Goal: Task Accomplishment & Management: Manage account settings

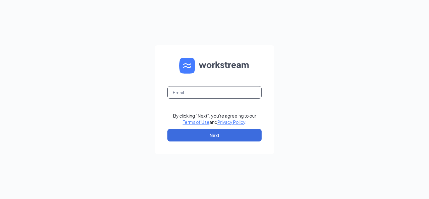
click at [182, 93] on input "text" at bounding box center [214, 92] width 94 height 13
type input "aziegenfusscfa@gmail.com"
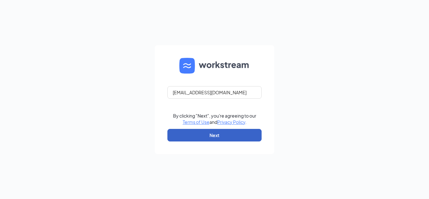
click at [193, 137] on button "Next" at bounding box center [214, 135] width 94 height 13
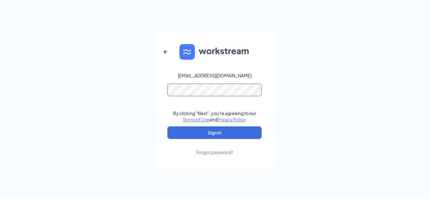
click at [167, 126] on button "Sign In" at bounding box center [214, 132] width 94 height 13
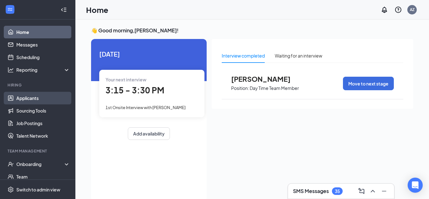
click at [17, 99] on link "Applicants" at bounding box center [43, 98] width 54 height 13
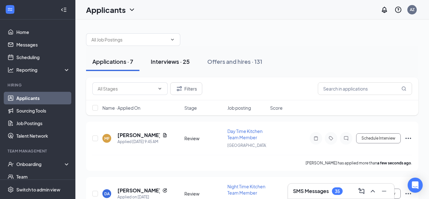
click at [156, 64] on div "Interviews · 25" at bounding box center [170, 61] width 39 height 8
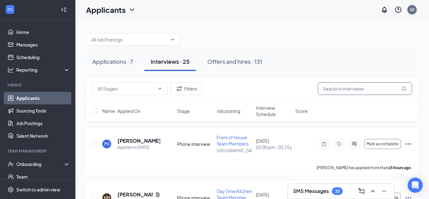
click at [341, 94] on input "text" at bounding box center [365, 88] width 94 height 13
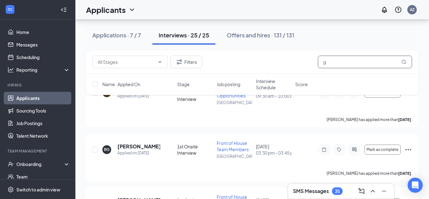
scroll to position [449, 0]
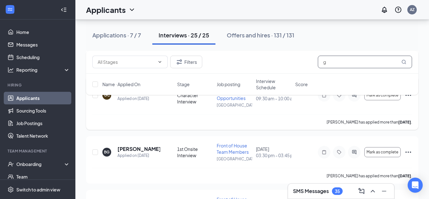
type input "g"
click at [116, 102] on div "GC [PERSON_NAME] Applied on [DATE]" at bounding box center [137, 95] width 71 height 13
click at [124, 95] on h5 "[PERSON_NAME]" at bounding box center [138, 92] width 43 height 7
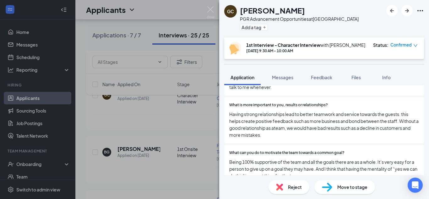
scroll to position [970, 0]
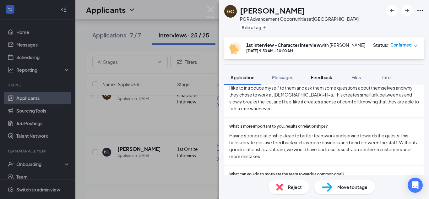
click at [316, 76] on span "Feedback" at bounding box center [321, 77] width 21 height 6
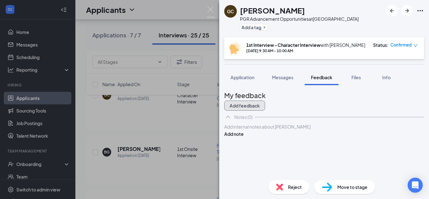
click at [265, 104] on button "Add feedback" at bounding box center [244, 106] width 41 height 10
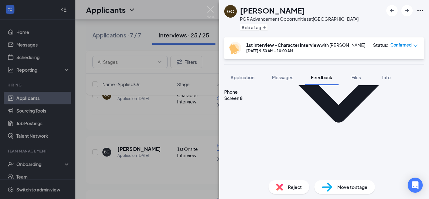
scroll to position [1740, 0]
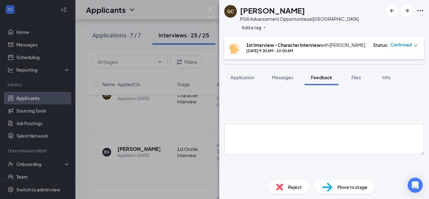
scroll to position [1797, 0]
type textarea "someone that steps up and helps out"
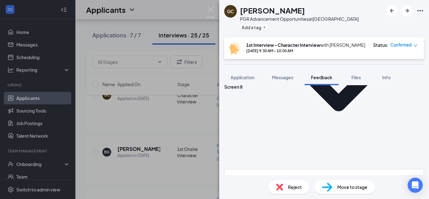
scroll to position [1751, 0]
click at [211, 98] on div "GC [PERSON_NAME] PGR Advancement Opportunities at [GEOGRAPHIC_DATA] Add a tag 1…" at bounding box center [214, 99] width 429 height 199
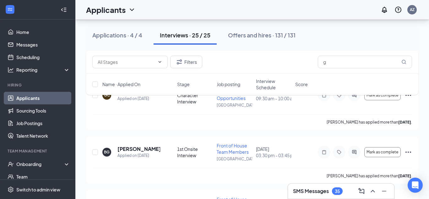
click at [235, 68] on div "Filters g" at bounding box center [252, 62] width 320 height 13
click at [336, 58] on input "g" at bounding box center [365, 62] width 94 height 13
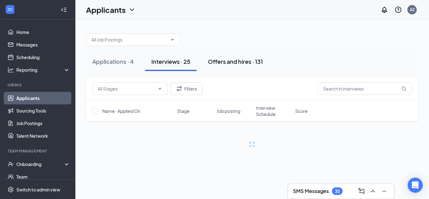
click at [231, 63] on div "Offers and hires · 131" at bounding box center [235, 61] width 55 height 8
